Goal: Task Accomplishment & Management: Manage account settings

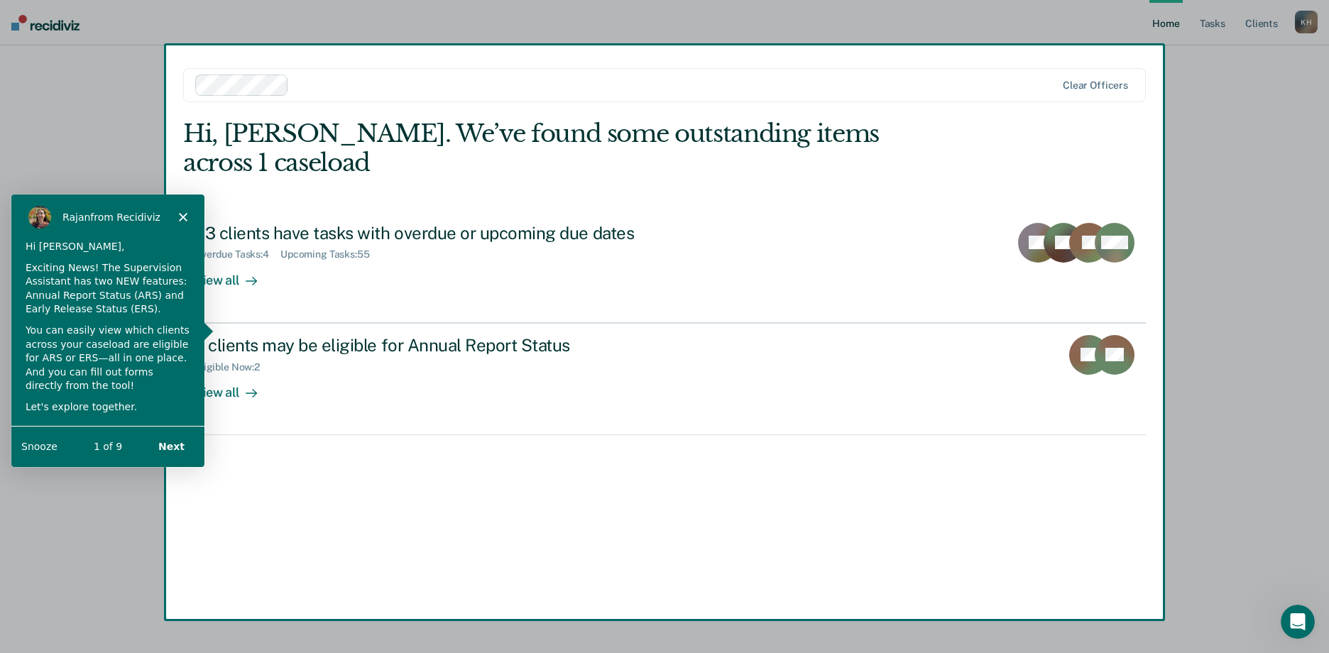
click at [185, 212] on polygon "Close" at bounding box center [182, 216] width 9 height 9
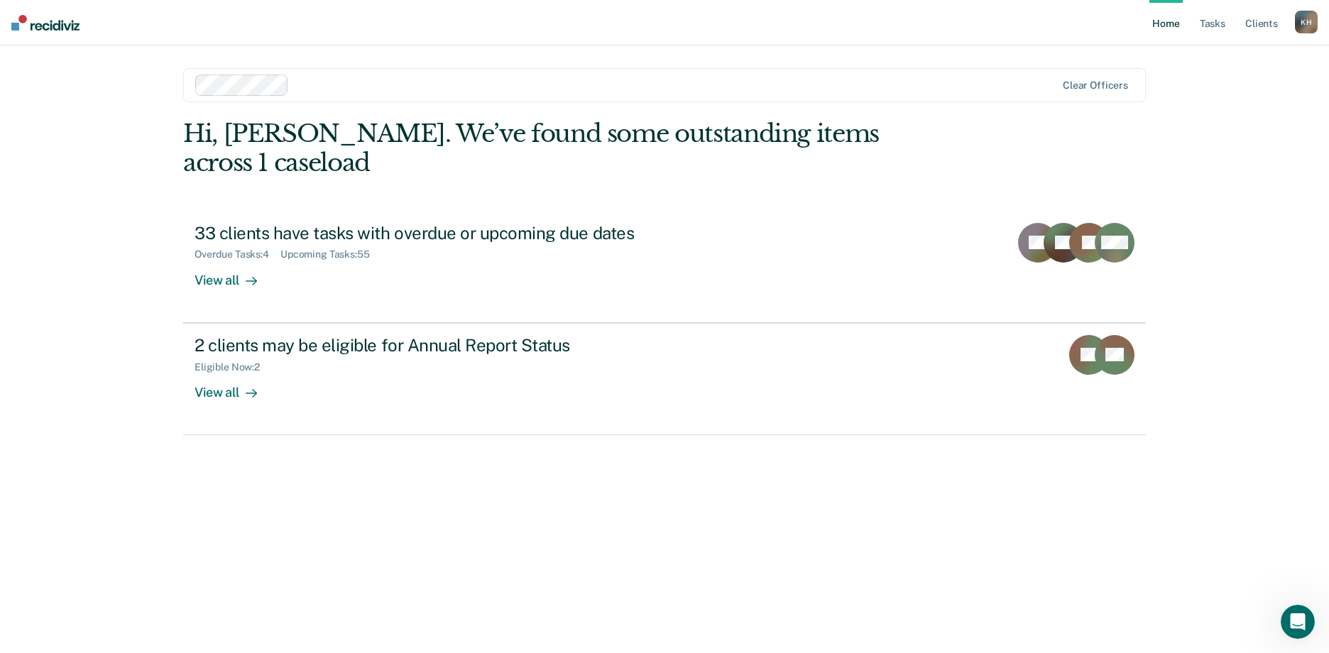
click at [594, 498] on div "Hi, [PERSON_NAME]. We’ve found some outstanding items across 1 caseload 33 clie…" at bounding box center [664, 366] width 963 height 494
click at [1312, 30] on div "K H" at bounding box center [1306, 22] width 23 height 23
click at [1220, 51] on div "Profile How it works Log Out" at bounding box center [1249, 75] width 137 height 70
click at [1218, 56] on link "Profile" at bounding box center [1249, 58] width 114 height 12
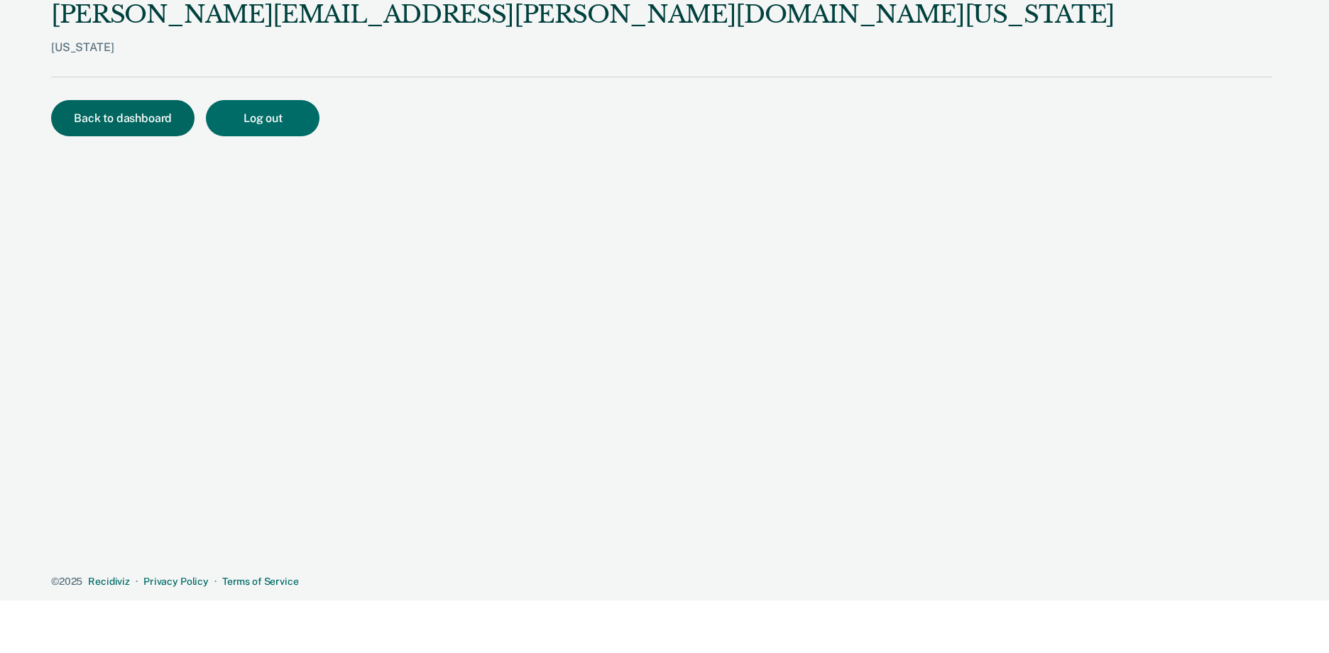
click at [86, 118] on button "Back to dashboard" at bounding box center [122, 118] width 143 height 36
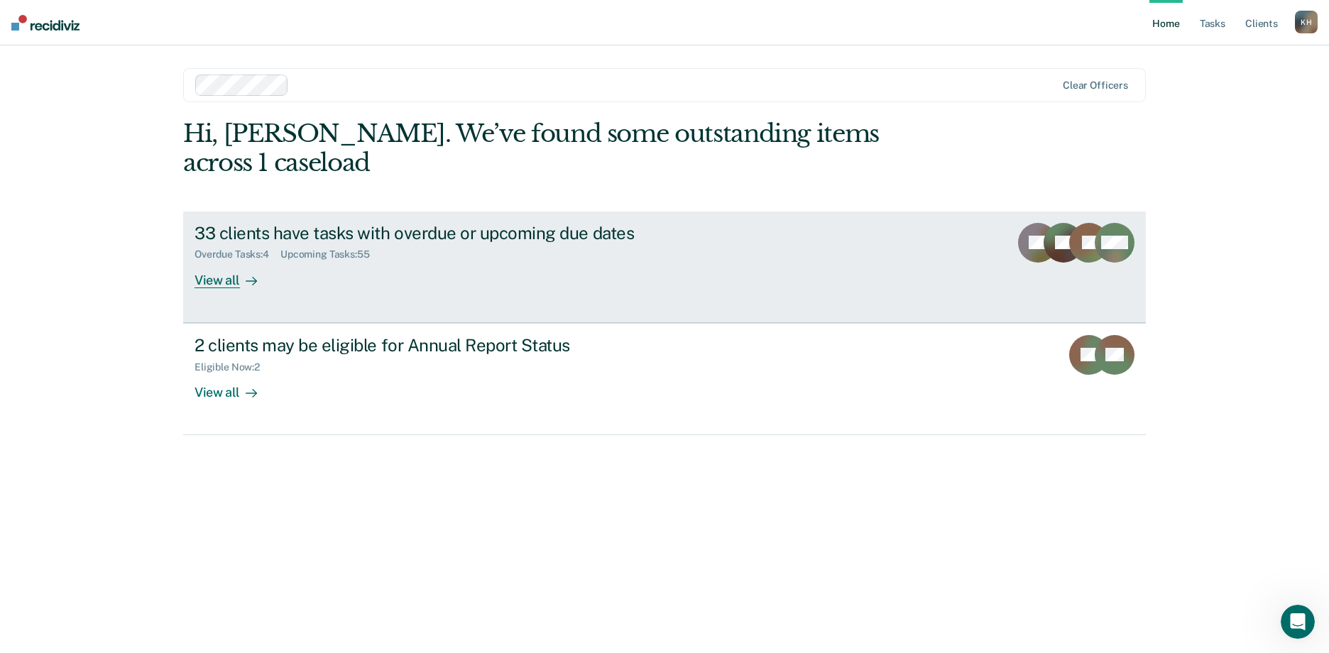
click at [753, 261] on link "33 clients have tasks with overdue or upcoming due dates Overdue Tasks : 4 Upco…" at bounding box center [664, 267] width 963 height 111
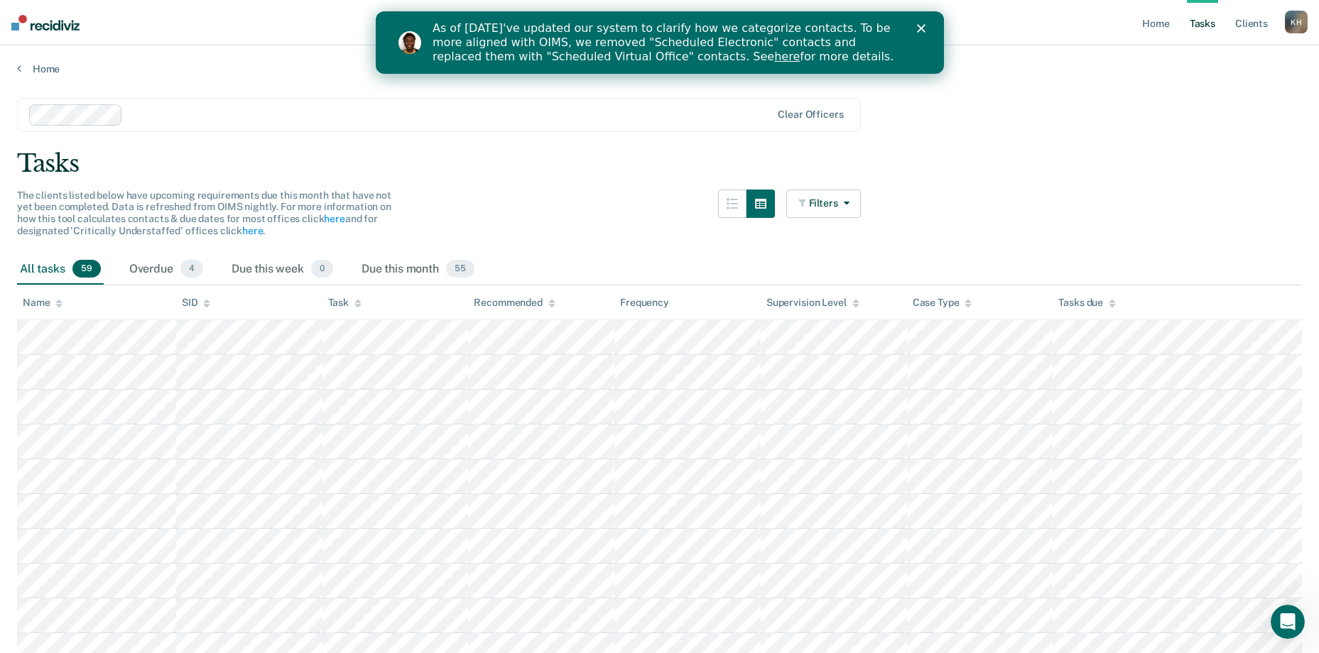
click at [922, 23] on div "As of [DATE]'ve updated our system to clarify how we categorize contacts. To be…" at bounding box center [659, 42] width 568 height 51
click at [920, 26] on icon "Close" at bounding box center [920, 28] width 9 height 9
